Goal: Task Accomplishment & Management: Use online tool/utility

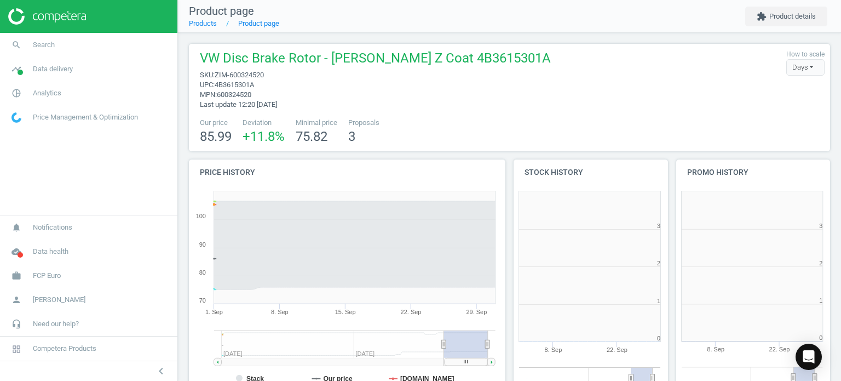
scroll to position [236, 169]
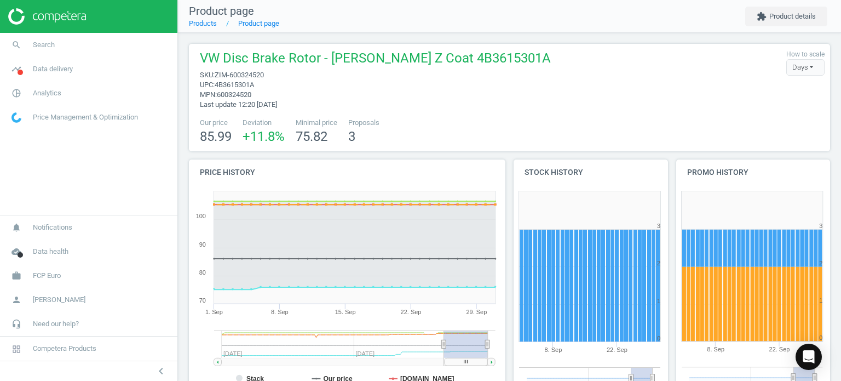
click at [97, 38] on link "search Search" at bounding box center [88, 45] width 177 height 24
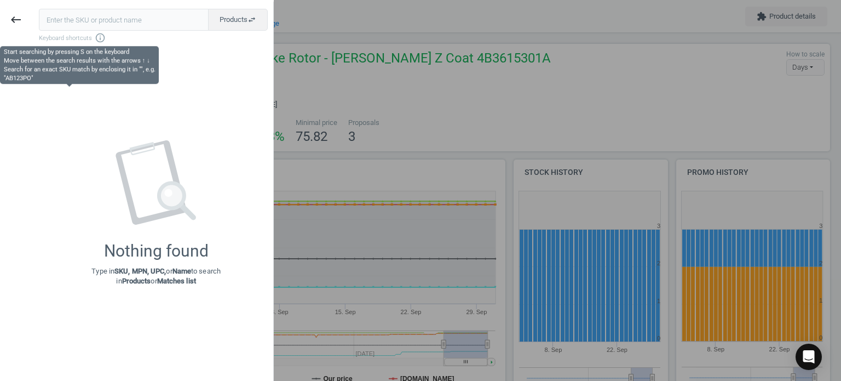
click at [97, 28] on input "text" at bounding box center [124, 20] width 170 height 22
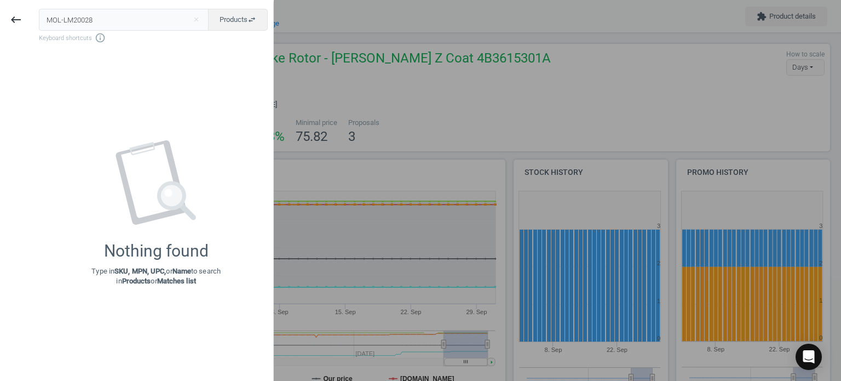
type input "MOL-LM20028"
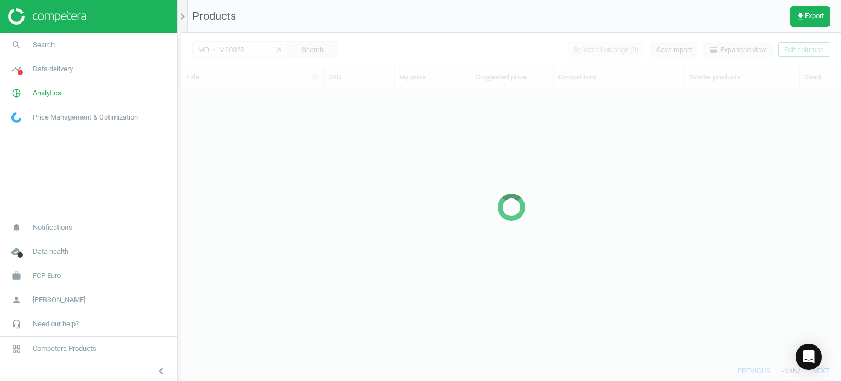
scroll to position [256, 652]
click at [170, 376] on button "chevron_left" at bounding box center [160, 371] width 27 height 14
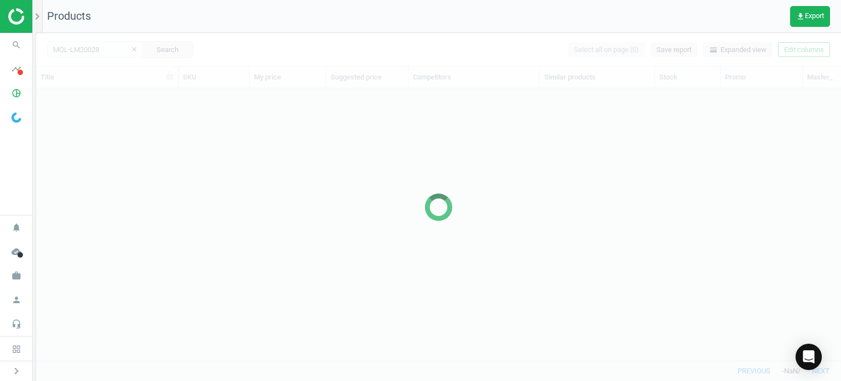
scroll to position [256, 796]
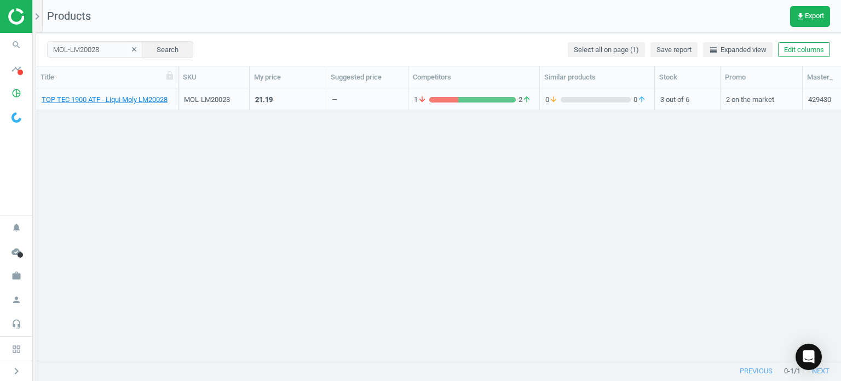
click at [148, 103] on link "TOP TEC 1900 ATF - Liqui Moly LM20028" at bounding box center [105, 100] width 126 height 10
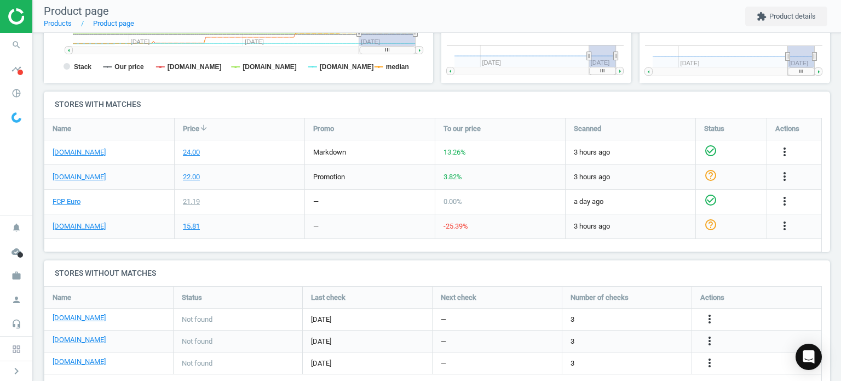
scroll to position [329, 0]
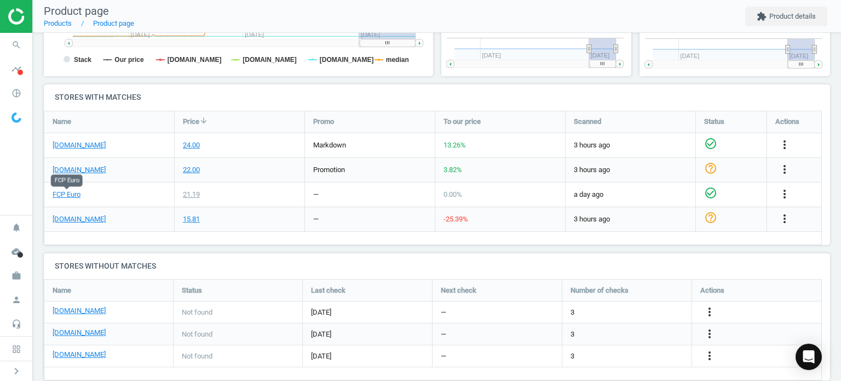
click at [76, 198] on div "FCP Euro" at bounding box center [109, 194] width 130 height 24
click at [74, 192] on link "FCP Euro" at bounding box center [67, 194] width 28 height 10
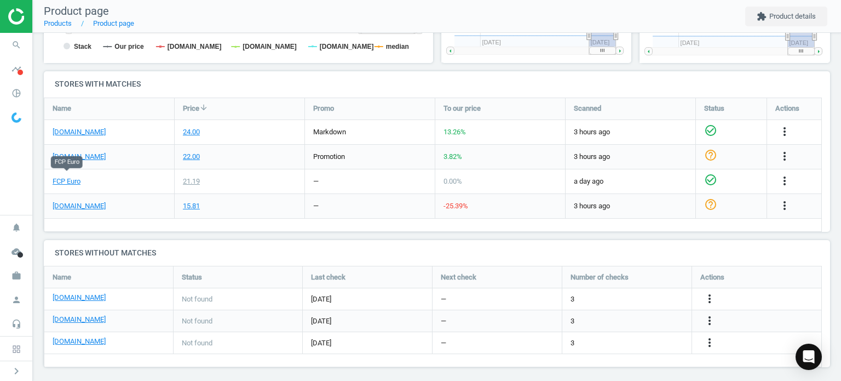
scroll to position [347, 0]
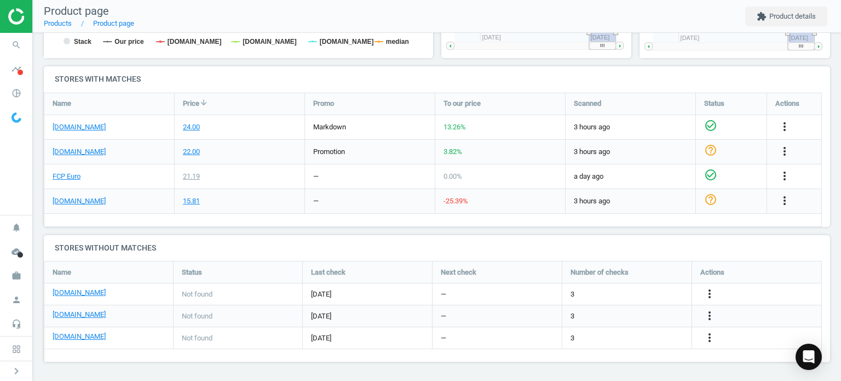
click at [711, 317] on icon "more_vert" at bounding box center [709, 315] width 13 height 13
click at [616, 317] on link "Edit URL/product option" at bounding box center [624, 315] width 150 height 17
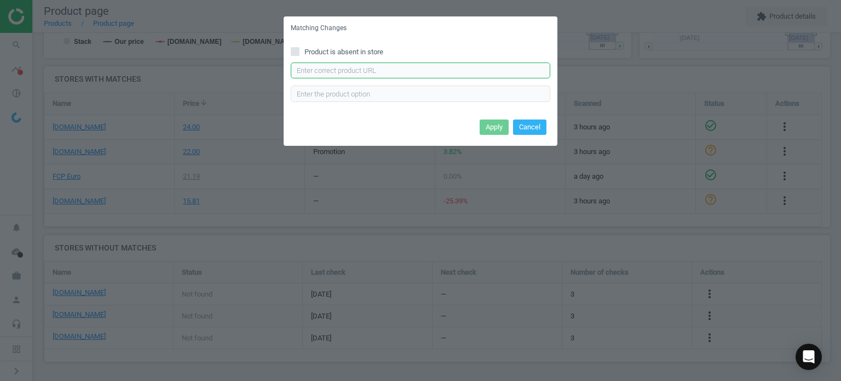
click at [454, 76] on input "text" at bounding box center [421, 70] width 260 height 16
paste input "[URL][DOMAIN_NAME]"
type input "[URL][DOMAIN_NAME]"
click at [493, 126] on button "Apply" at bounding box center [494, 126] width 29 height 15
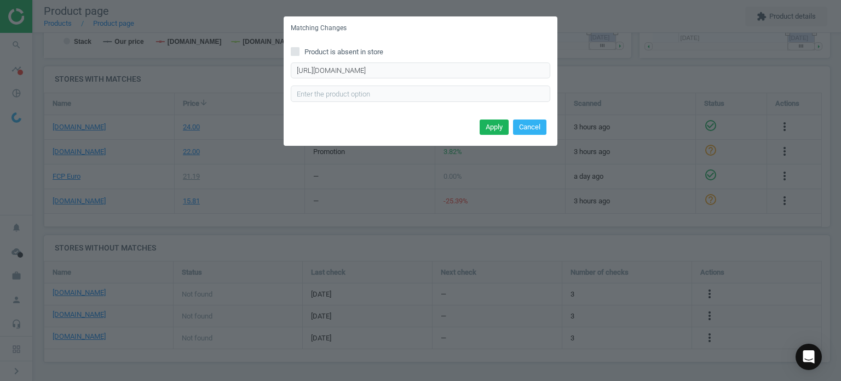
scroll to position [0, 0]
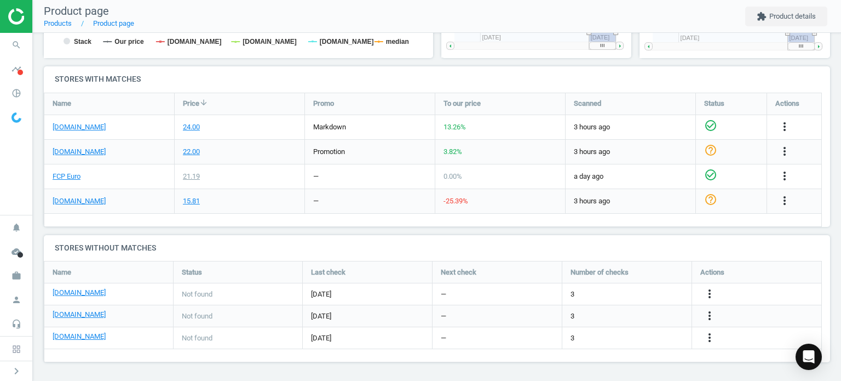
click at [18, 46] on icon "search" at bounding box center [16, 44] width 21 height 21
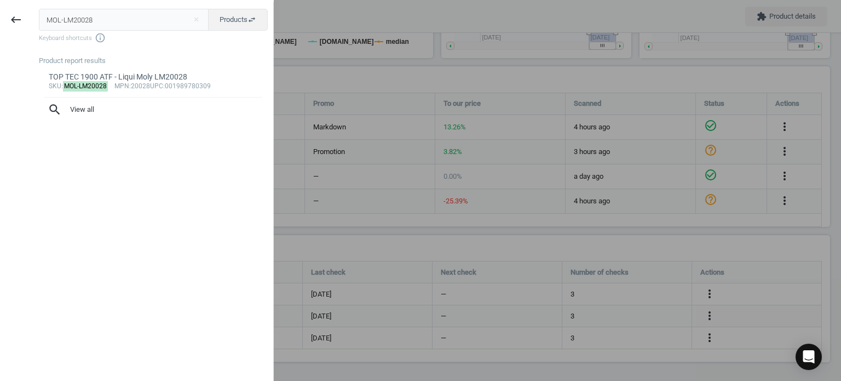
click at [94, 15] on input "MOL-LM20028" at bounding box center [124, 20] width 170 height 22
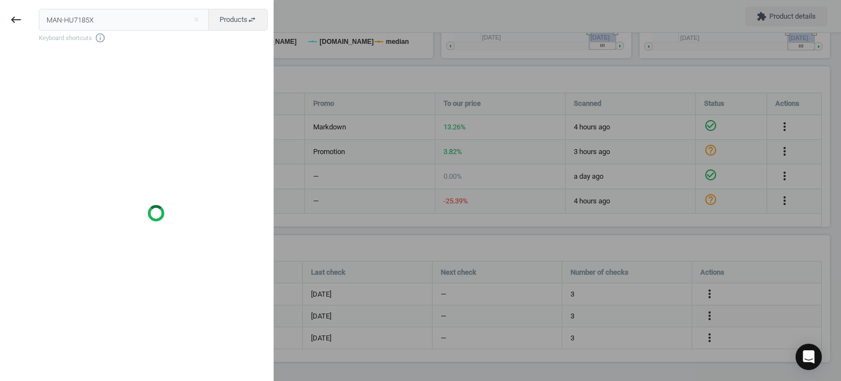
type input "MAN-HU7185X"
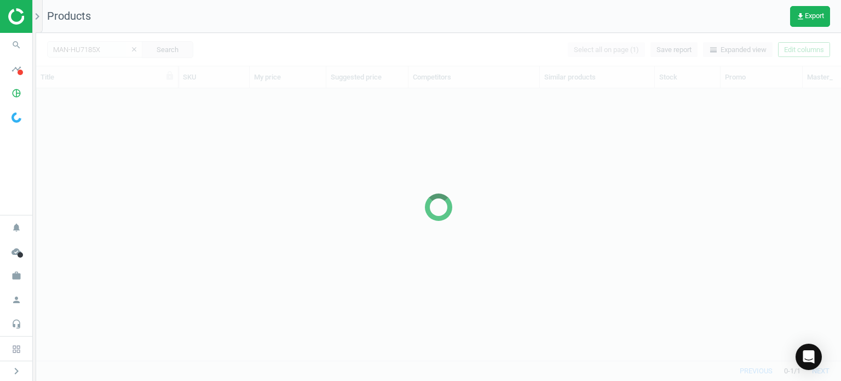
scroll to position [256, 796]
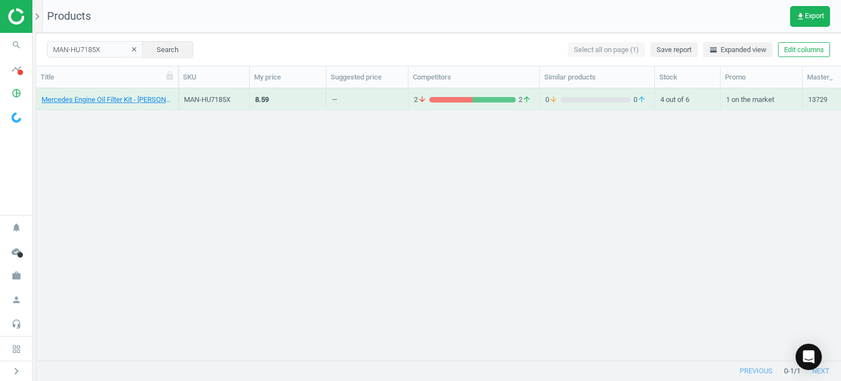
click at [110, 107] on div "Mercedes Engine Oil Filter Kit - [PERSON_NAME] 0001802609" at bounding box center [107, 102] width 131 height 14
click at [107, 105] on div "Mercedes Engine Oil Filter Kit - [PERSON_NAME] 0001802609" at bounding box center [107, 102] width 131 height 14
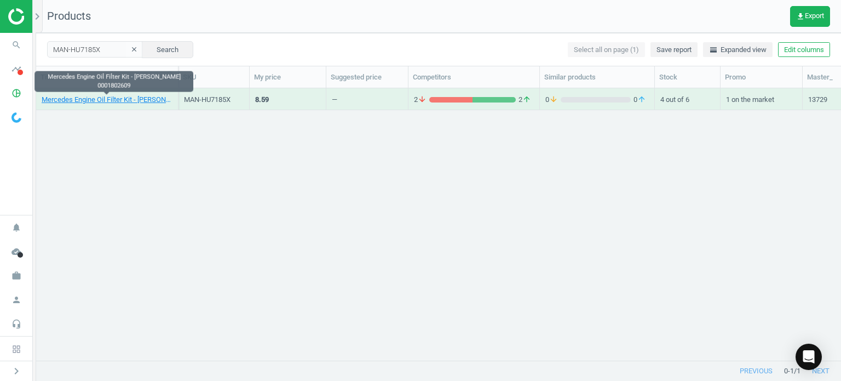
click at [107, 101] on link "Mercedes Engine Oil Filter Kit - [PERSON_NAME] 0001802609" at bounding box center [107, 100] width 131 height 10
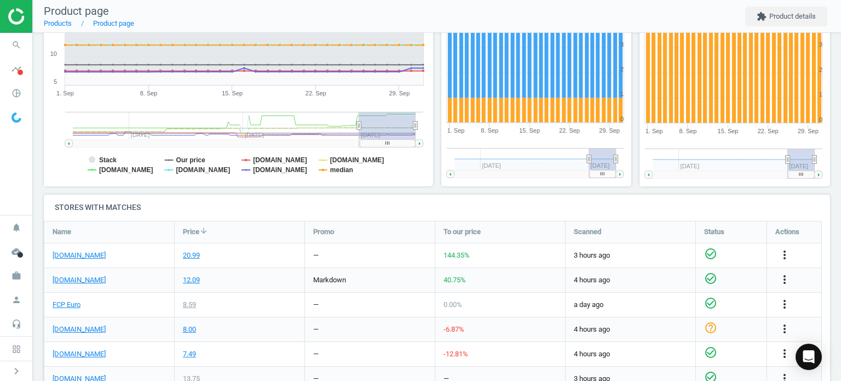
scroll to position [274, 0]
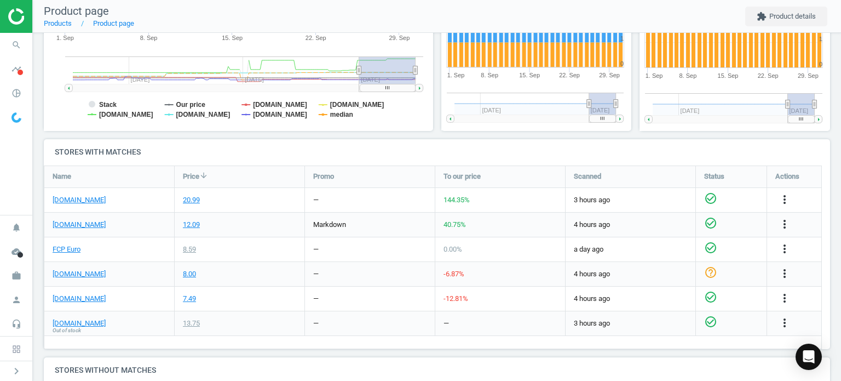
click at [72, 205] on div "[DOMAIN_NAME]" at bounding box center [109, 200] width 130 height 24
click at [72, 201] on link "[DOMAIN_NAME]" at bounding box center [79, 200] width 53 height 10
click at [64, 249] on link "FCP Euro" at bounding box center [67, 249] width 28 height 10
click at [92, 224] on link "[DOMAIN_NAME]" at bounding box center [79, 225] width 53 height 10
click at [83, 301] on link "[DOMAIN_NAME]" at bounding box center [79, 299] width 53 height 10
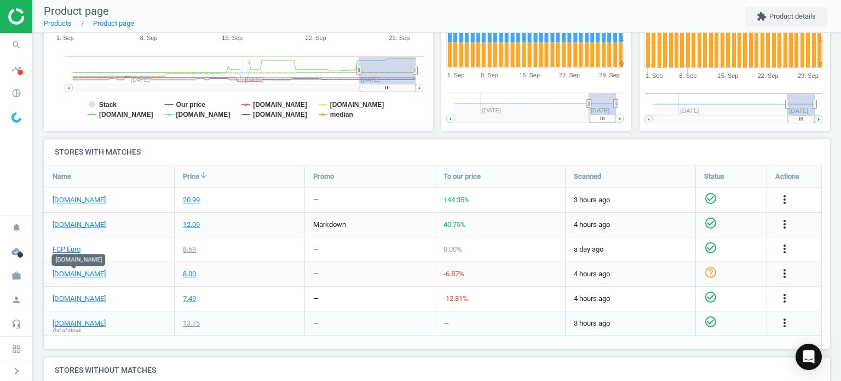
click at [79, 274] on link "[DOMAIN_NAME]" at bounding box center [79, 274] width 53 height 10
